Goal: Task Accomplishment & Management: Manage account settings

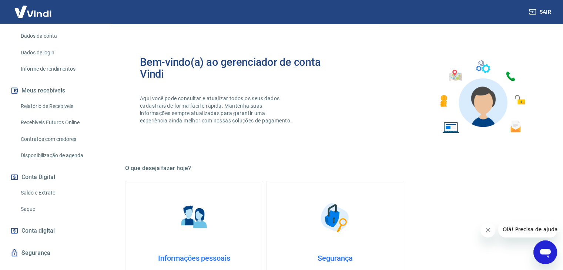
scroll to position [117, 0]
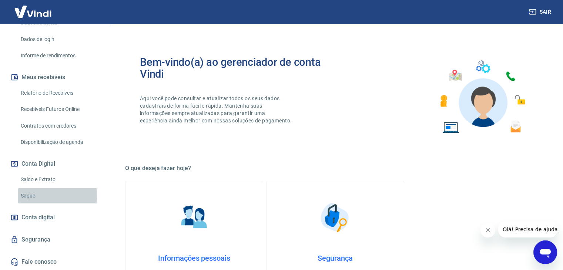
click at [30, 204] on link "Saque" at bounding box center [60, 195] width 84 height 15
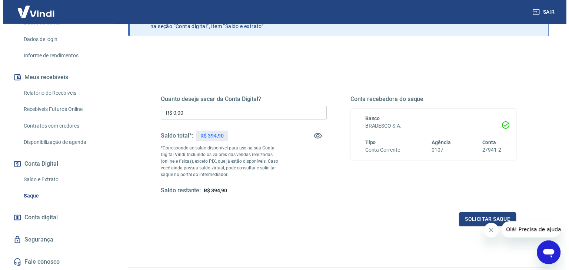
scroll to position [54, 0]
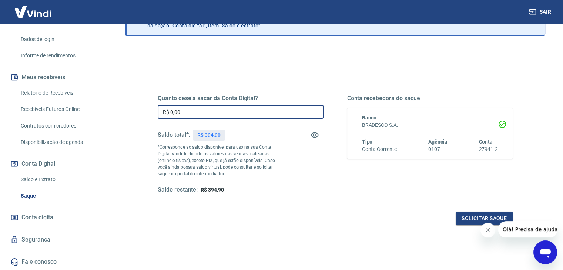
drag, startPoint x: 186, startPoint y: 109, endPoint x: 132, endPoint y: 100, distance: 55.2
click at [135, 103] on div "Quanto deseja sacar da Conta Digital? R$ 0,00 ​ Saldo total*: R$ 394,90 *Corres…" at bounding box center [335, 179] width 420 height 265
type input "R$ 394,00"
click at [474, 216] on button "Solicitar saque" at bounding box center [484, 219] width 57 height 14
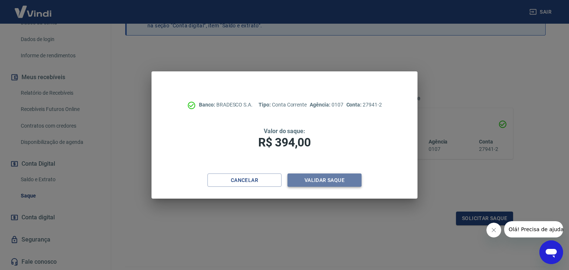
click at [319, 181] on button "Validar saque" at bounding box center [324, 181] width 74 height 14
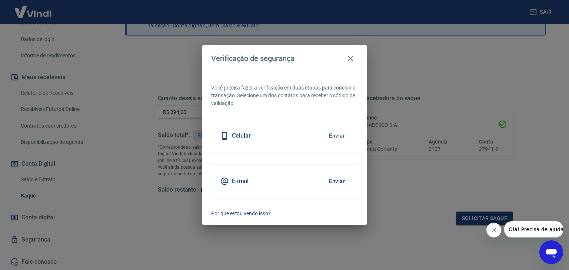
click at [245, 137] on h5 "Celular" at bounding box center [241, 135] width 19 height 7
click at [335, 134] on button "Enviar" at bounding box center [337, 136] width 24 height 16
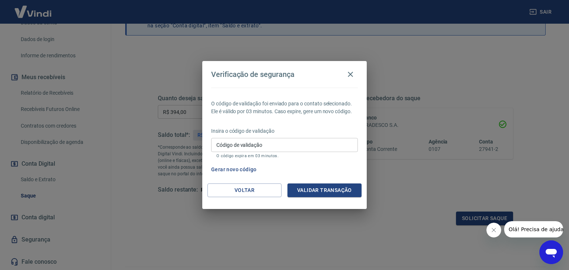
click at [264, 144] on input "Código de validação" at bounding box center [284, 145] width 147 height 14
type input "829163"
click at [314, 184] on button "Validar transação" at bounding box center [324, 191] width 74 height 14
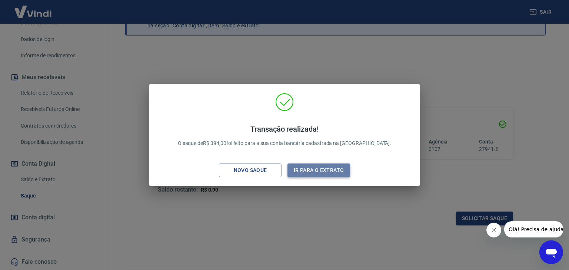
click at [305, 168] on button "Ir para o extrato" at bounding box center [318, 171] width 63 height 14
